Goal: Complete application form: Complete application form

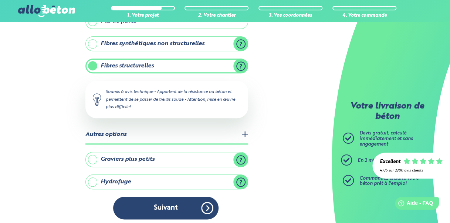
scroll to position [296, 0]
click at [240, 180] on label "Hydrofuge" at bounding box center [166, 181] width 163 height 15
click at [0, 0] on input "Hydrofuge" at bounding box center [0, 0] width 0 height 0
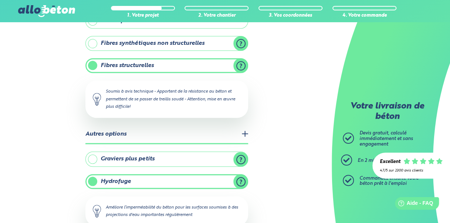
scroll to position [334, 0]
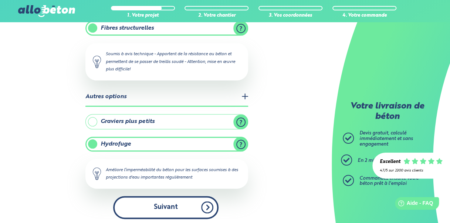
click at [179, 204] on button "Suivant" at bounding box center [165, 207] width 105 height 23
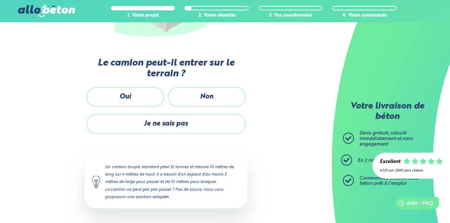
scroll to position [168, 0]
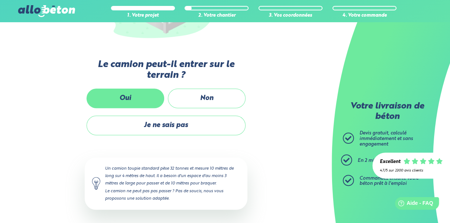
click at [130, 101] on label "Oui" at bounding box center [126, 98] width 78 height 20
click at [0, 0] on input "Oui" at bounding box center [0, 0] width 0 height 0
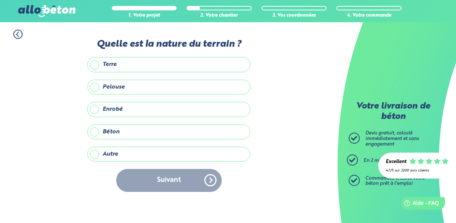
click at [98, 65] on label "Terre" at bounding box center [168, 64] width 163 height 15
click at [0, 0] on input "Terre" at bounding box center [0, 0] width 0 height 0
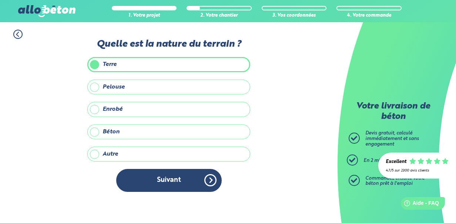
click at [92, 129] on label "Béton" at bounding box center [168, 131] width 163 height 15
click at [0, 0] on input "Béton" at bounding box center [0, 0] width 0 height 0
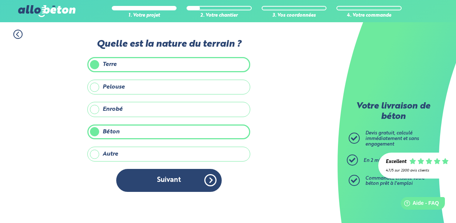
click at [95, 64] on label "Terre" at bounding box center [168, 64] width 163 height 15
click at [0, 0] on input "Terre" at bounding box center [0, 0] width 0 height 0
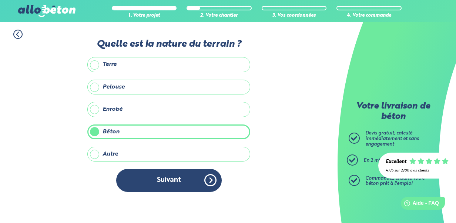
click at [92, 84] on label "Pelouse" at bounding box center [168, 87] width 163 height 15
click at [0, 0] on input "Pelouse" at bounding box center [0, 0] width 0 height 0
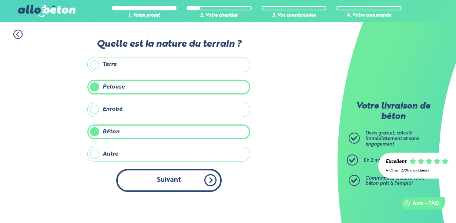
click at [152, 175] on button "Suivant" at bounding box center [168, 180] width 105 height 23
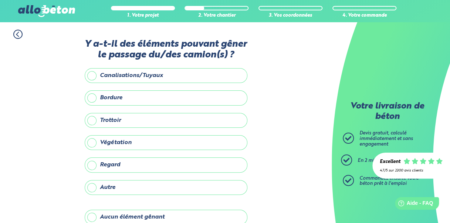
click at [92, 216] on label "Aucun élément gênant" at bounding box center [166, 216] width 163 height 15
click at [0, 0] on input "Aucun élément gênant" at bounding box center [0, 0] width 0 height 0
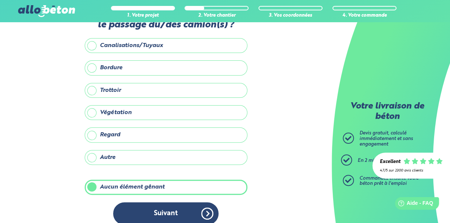
scroll to position [37, 0]
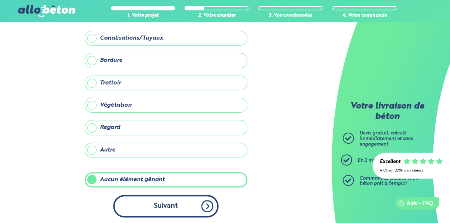
click at [189, 204] on button "Suivant" at bounding box center [165, 206] width 105 height 23
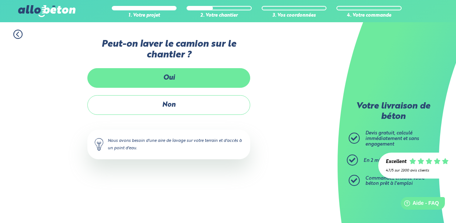
click at [157, 79] on label "Oui" at bounding box center [168, 78] width 163 height 20
click at [0, 0] on input "Oui" at bounding box center [0, 0] width 0 height 0
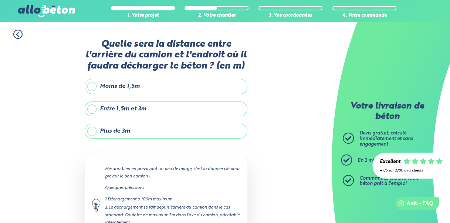
click at [105, 110] on label "Entre 1,5m et 3m" at bounding box center [166, 108] width 163 height 15
click at [0, 0] on input "Entre 1,5m et 3m" at bounding box center [0, 0] width 0 height 0
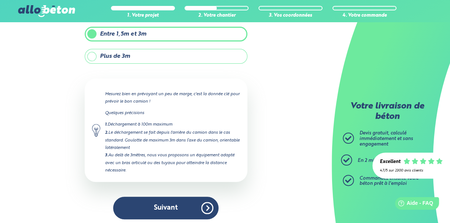
scroll to position [76, 0]
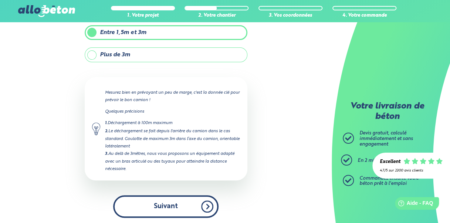
click at [192, 203] on button "Suivant" at bounding box center [165, 206] width 105 height 23
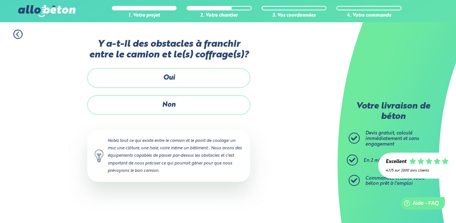
click at [192, 203] on div "Accueil Livraison Béton Centrale béton à proximité Livraison béton [GEOGRAPHIC_…" at bounding box center [168, 122] width 337 height 200
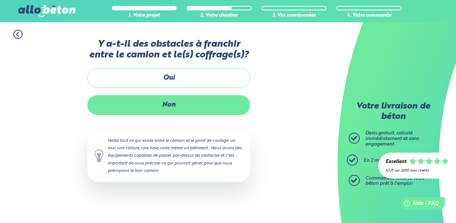
click at [180, 107] on label "Non" at bounding box center [168, 105] width 163 height 20
click at [0, 0] on input "Non" at bounding box center [0, 0] width 0 height 0
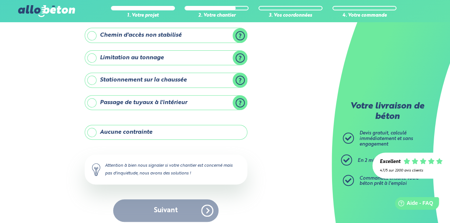
scroll to position [118, 0]
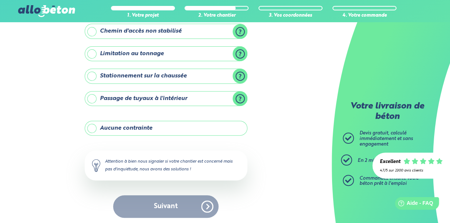
click at [170, 129] on label "Aucune contrainte" at bounding box center [166, 128] width 163 height 15
click at [0, 0] on input "Aucune contrainte" at bounding box center [0, 0] width 0 height 0
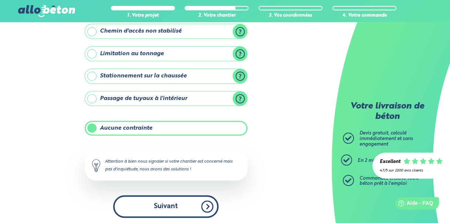
click at [165, 203] on button "Suivant" at bounding box center [165, 206] width 105 height 23
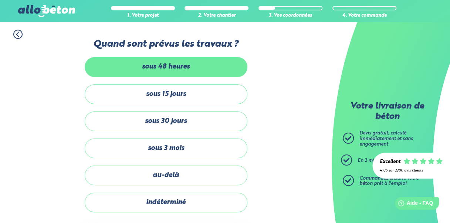
click at [152, 62] on label "sous 48 heures" at bounding box center [166, 67] width 163 height 20
click at [0, 0] on input "sous 48 heures" at bounding box center [0, 0] width 0 height 0
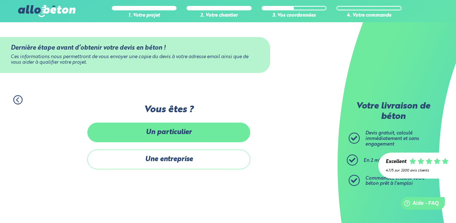
click at [175, 132] on label "Un particulier" at bounding box center [168, 132] width 163 height 20
click at [0, 0] on input "Un particulier" at bounding box center [0, 0] width 0 height 0
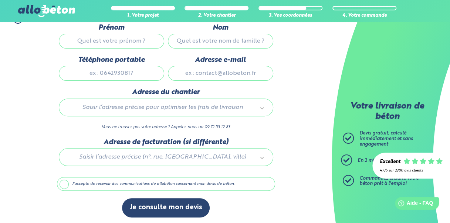
scroll to position [81, 0]
click at [110, 42] on input "Prénom" at bounding box center [111, 40] width 105 height 15
type input "[PERSON_NAME]"
type input "Distribue"
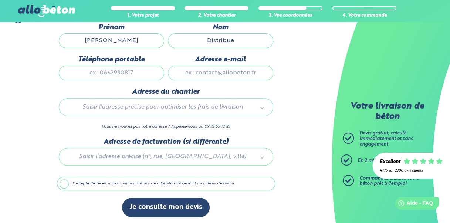
type input "[PERSON_NAME][EMAIL_ADDRESS][DOMAIN_NAME]"
drag, startPoint x: 268, startPoint y: 73, endPoint x: 136, endPoint y: 51, distance: 133.5
click at [136, 51] on div "Prénom [PERSON_NAME] Distribue Téléphone portable Adresse e-mail [PERSON_NAME][…" at bounding box center [166, 55] width 218 height 65
drag, startPoint x: 263, startPoint y: 70, endPoint x: 118, endPoint y: 70, distance: 145.7
click at [118, 70] on div "Prénom [PERSON_NAME] Distribue Téléphone portable Adresse e-mail" at bounding box center [166, 55] width 218 height 65
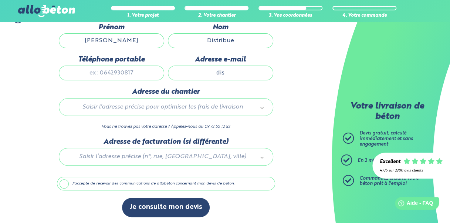
type input "[EMAIL_ADDRESS][DOMAIN_NAME]"
type input "0645128322"
type input "[STREET_ADDRESS]"
click at [140, 75] on input "0645128322" at bounding box center [111, 72] width 105 height 15
click at [304, 63] on div "1. Votre projet 2. Votre chantier 3. Vos coordonnées 4. Votre commande Dernière…" at bounding box center [166, 115] width 332 height 217
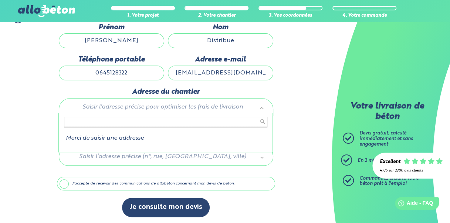
type input "è"
type input """
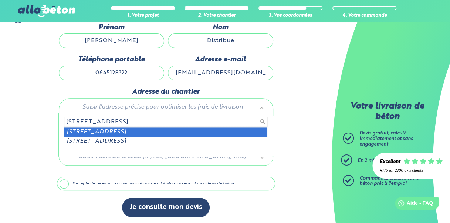
type input "[STREET_ADDRESS]"
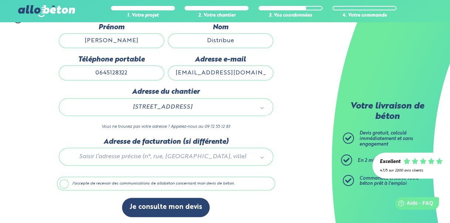
click at [213, 155] on div at bounding box center [166, 155] width 218 height 35
click at [102, 178] on label "J'accepte de recevoir des communications de allobéton concernant mon devis de b…" at bounding box center [166, 183] width 218 height 14
click at [0, 0] on input "J'accepte de recevoir des communications de allobéton concernant mon devis de b…" at bounding box center [0, 0] width 0 height 0
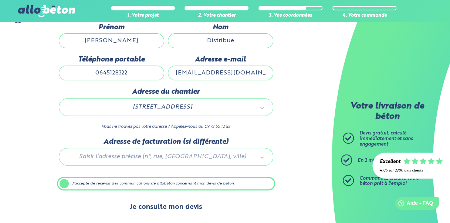
click at [156, 203] on button "Je consulte mon devis" at bounding box center [166, 206] width 88 height 19
